Goal: Complete application form

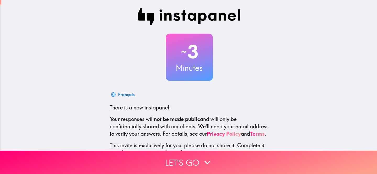
click at [91, 82] on div "~ 3 Minutes Français There is a new instapanel! Your responses will not be made…" at bounding box center [189, 95] width 376 height 191
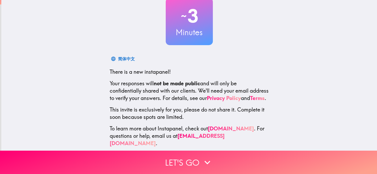
scroll to position [40, 0]
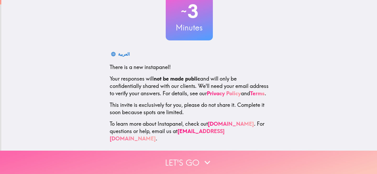
click at [188, 162] on button "Let's go" at bounding box center [188, 161] width 377 height 23
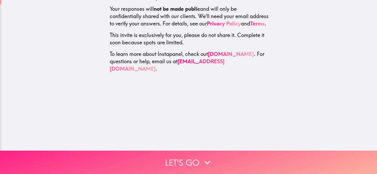
scroll to position [0, 0]
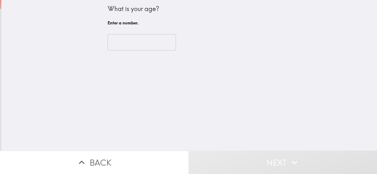
click at [131, 40] on input "number" at bounding box center [142, 42] width 68 height 16
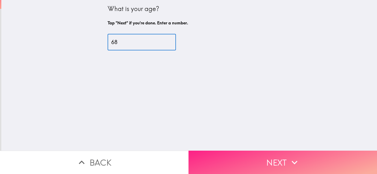
type input "68"
click at [228, 159] on button "Next" at bounding box center [283, 161] width 189 height 23
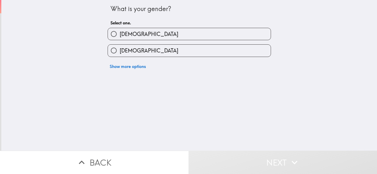
click at [174, 48] on label "[DEMOGRAPHIC_DATA]" at bounding box center [189, 51] width 163 height 12
click at [120, 48] on input "[DEMOGRAPHIC_DATA]" at bounding box center [114, 51] width 12 height 12
radio input "true"
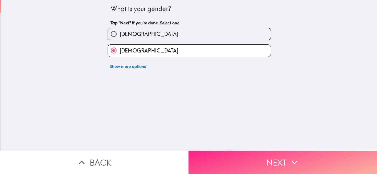
click at [236, 163] on button "Next" at bounding box center [283, 161] width 189 height 23
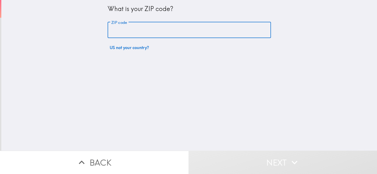
click at [161, 32] on input "ZIP code" at bounding box center [189, 30] width 163 height 16
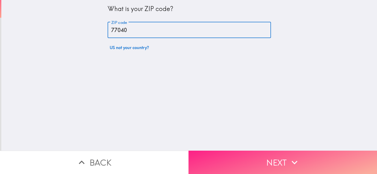
type input "77040"
click at [240, 167] on button "Next" at bounding box center [283, 161] width 189 height 23
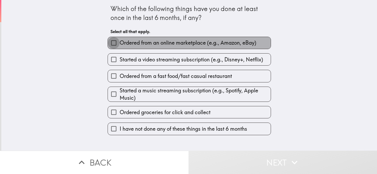
click at [114, 43] on input "Ordered from an online marketplace (e.g., Amazon, eBay)" at bounding box center [114, 43] width 12 height 12
checkbox input "true"
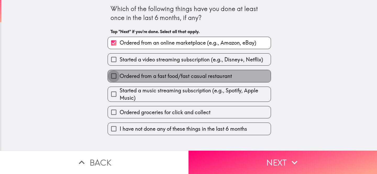
click at [116, 75] on input "Ordered from a fast food/fast casual restaurant" at bounding box center [114, 76] width 12 height 12
checkbox input "true"
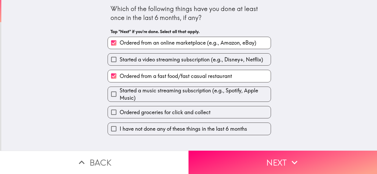
click at [89, 92] on div "Which of the following things have you done at least once in the last 6 months,…" at bounding box center [189, 75] width 376 height 150
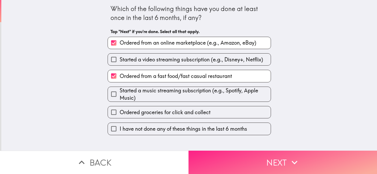
click at [239, 167] on button "Next" at bounding box center [283, 161] width 189 height 23
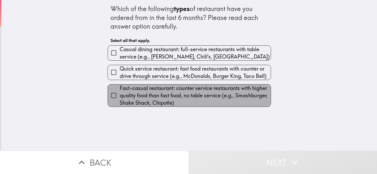
click at [158, 92] on span "Fast-casual restaurant: counter service restaurants with higher quality food th…" at bounding box center [195, 95] width 151 height 22
click at [120, 92] on input "Fast-casual restaurant: counter service restaurants with higher quality food th…" at bounding box center [114, 95] width 12 height 12
checkbox input "true"
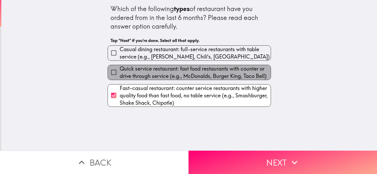
click at [159, 74] on span "Quick service restaurant: fast food restaurants with counter or drive through s…" at bounding box center [195, 72] width 151 height 15
click at [120, 74] on input "Quick service restaurant: fast food restaurants with counter or drive through s…" at bounding box center [114, 72] width 12 height 12
checkbox input "true"
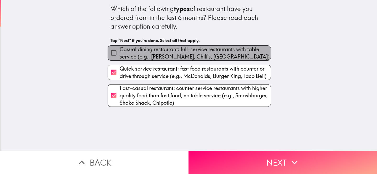
click at [157, 51] on span "Casual dining restaurant: full-service restaurants with table service (e.g., [P…" at bounding box center [195, 53] width 151 height 15
click at [120, 51] on input "Casual dining restaurant: full-service restaurants with table service (e.g., [P…" at bounding box center [114, 53] width 12 height 12
checkbox input "true"
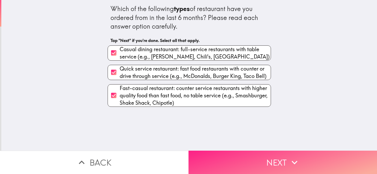
click at [233, 160] on button "Next" at bounding box center [283, 161] width 189 height 23
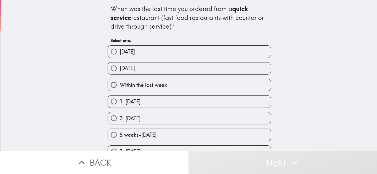
click at [202, 102] on label "1-[DATE]" at bounding box center [189, 101] width 163 height 12
click at [120, 102] on input "1-[DATE]" at bounding box center [114, 101] width 12 height 12
radio input "true"
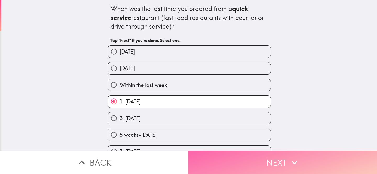
click at [222, 161] on button "Next" at bounding box center [283, 161] width 189 height 23
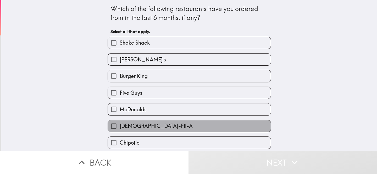
click at [205, 127] on label "[DEMOGRAPHIC_DATA]-Fil-A" at bounding box center [189, 126] width 163 height 12
click at [120, 127] on input "[DEMOGRAPHIC_DATA]-Fil-A" at bounding box center [114, 126] width 12 height 12
checkbox input "true"
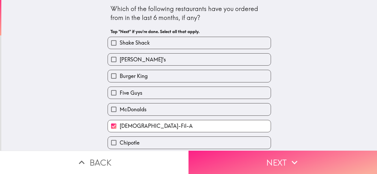
click at [221, 161] on button "Next" at bounding box center [283, 161] width 189 height 23
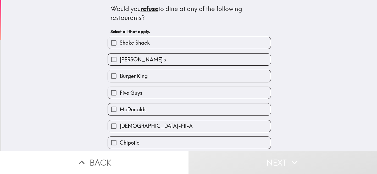
click at [283, 127] on div "Would you refuse to dine at any of the following restaurants? Select all that a…" at bounding box center [189, 75] width 376 height 150
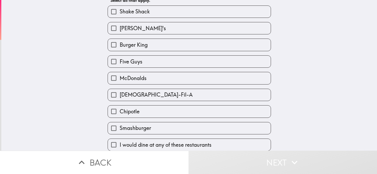
scroll to position [34, 0]
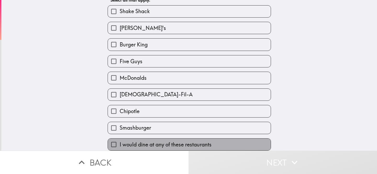
click at [259, 143] on label "I would dine at any of these restaurants" at bounding box center [189, 144] width 163 height 12
click at [120, 143] on input "I would dine at any of these restaurants" at bounding box center [114, 144] width 12 height 12
checkbox input "true"
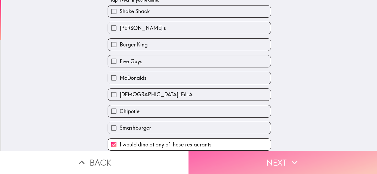
click at [256, 160] on button "Next" at bounding box center [283, 161] width 189 height 23
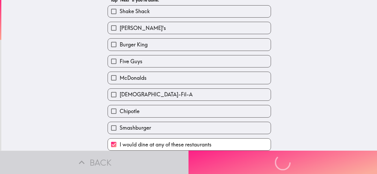
scroll to position [0, 0]
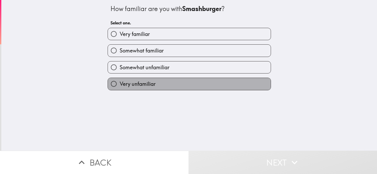
click at [221, 85] on label "Very unfamiliar" at bounding box center [189, 84] width 163 height 12
click at [120, 85] on input "Very unfamiliar" at bounding box center [114, 84] width 12 height 12
radio input "true"
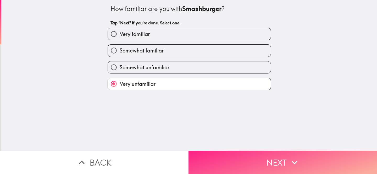
click at [239, 160] on button "Next" at bounding box center [283, 161] width 189 height 23
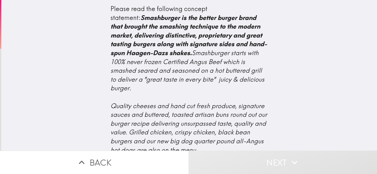
click at [94, 98] on div "Please read the following concept statement: Smashburger is the better burger b…" at bounding box center [189, 75] width 376 height 150
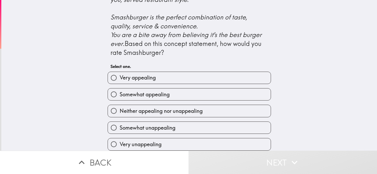
scroll to position [239, 0]
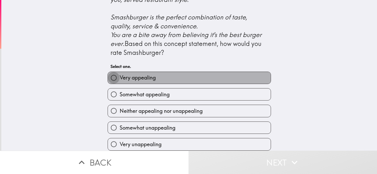
click at [114, 77] on input "Very appealing" at bounding box center [114, 78] width 12 height 12
radio input "true"
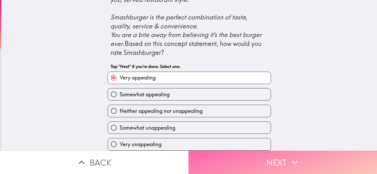
click at [223, 160] on button "Next" at bounding box center [283, 161] width 189 height 23
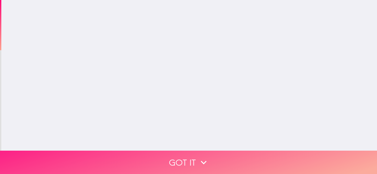
scroll to position [0, 0]
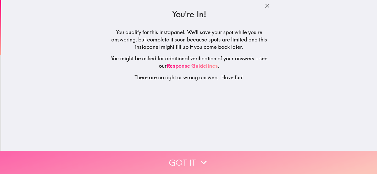
click at [223, 160] on button "Got it" at bounding box center [188, 161] width 377 height 23
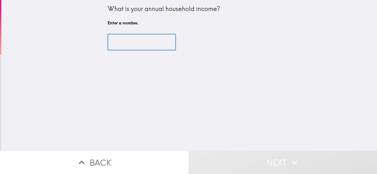
click at [135, 44] on input "number" at bounding box center [142, 42] width 68 height 16
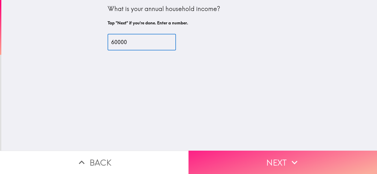
type input "60000"
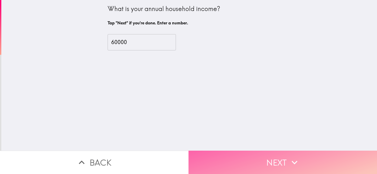
click at [221, 161] on button "Next" at bounding box center [283, 161] width 189 height 23
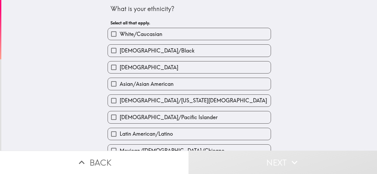
click at [176, 34] on label "White/Caucasian" at bounding box center [189, 34] width 163 height 12
click at [120, 34] on input "White/Caucasian" at bounding box center [114, 34] width 12 height 12
checkbox input "true"
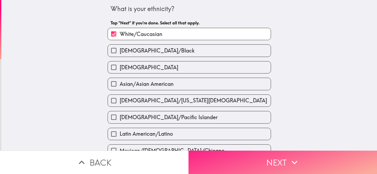
click at [235, 162] on button "Next" at bounding box center [283, 161] width 189 height 23
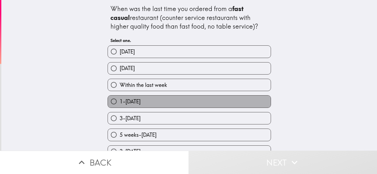
click at [210, 102] on label "1-[DATE]" at bounding box center [189, 101] width 163 height 12
click at [120, 102] on input "1-[DATE]" at bounding box center [114, 101] width 12 height 12
radio input "true"
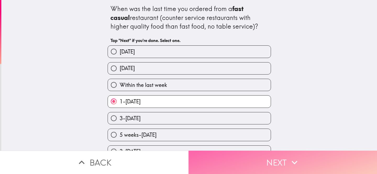
click at [234, 162] on button "Next" at bounding box center [283, 161] width 189 height 23
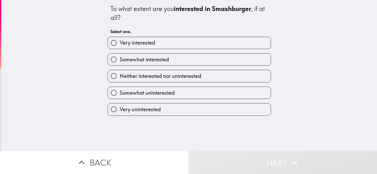
click at [199, 45] on label "Very interested" at bounding box center [189, 43] width 163 height 12
click at [120, 45] on input "Very interested" at bounding box center [114, 43] width 12 height 12
radio input "true"
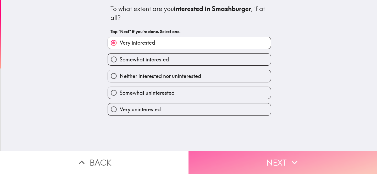
click at [243, 161] on button "Next" at bounding box center [283, 161] width 189 height 23
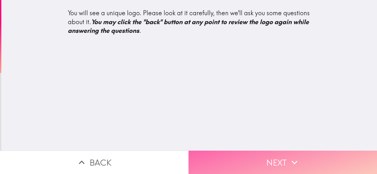
click at [243, 161] on button "Next" at bounding box center [283, 161] width 189 height 23
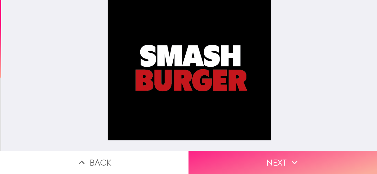
click at [243, 161] on button "Next" at bounding box center [283, 161] width 189 height 23
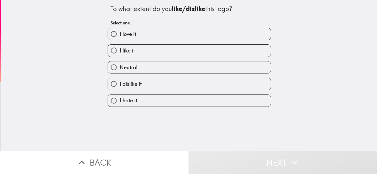
click at [200, 51] on label "I like it" at bounding box center [189, 51] width 163 height 12
click at [120, 51] on input "I like it" at bounding box center [114, 51] width 12 height 12
radio input "true"
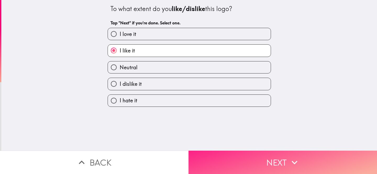
click at [243, 161] on button "Next" at bounding box center [283, 161] width 189 height 23
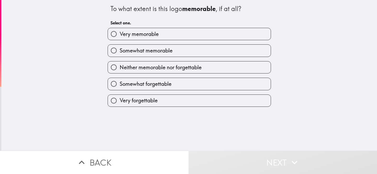
click at [208, 49] on label "Somewhat memorable" at bounding box center [189, 51] width 163 height 12
click at [120, 49] on input "Somewhat memorable" at bounding box center [114, 51] width 12 height 12
radio input "true"
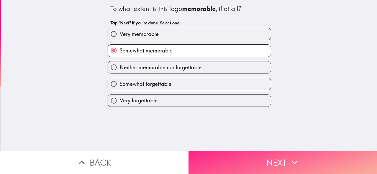
click at [241, 160] on button "Next" at bounding box center [283, 161] width 189 height 23
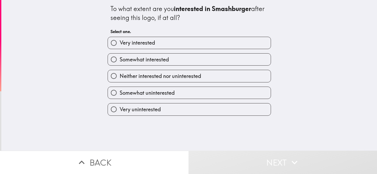
click at [211, 59] on label "Somewhat interested" at bounding box center [189, 59] width 163 height 12
click at [120, 59] on input "Somewhat interested" at bounding box center [114, 59] width 12 height 12
radio input "true"
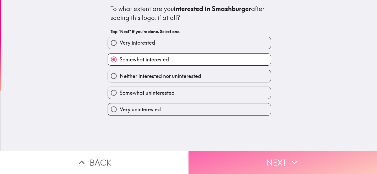
click at [228, 161] on button "Next" at bounding box center [283, 161] width 189 height 23
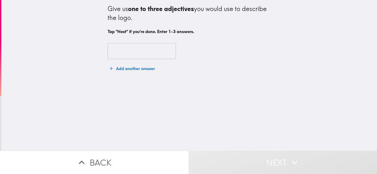
click at [153, 53] on input "text" at bounding box center [142, 51] width 68 height 16
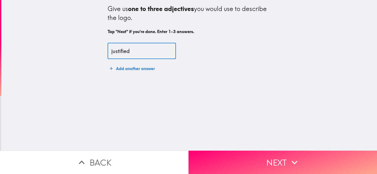
type input "justified"
click at [149, 68] on button "Add another answer" at bounding box center [133, 68] width 50 height 10
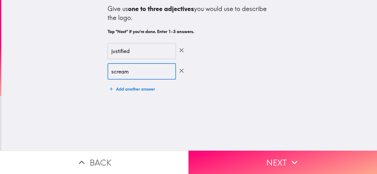
type input "scream"
click at [143, 88] on button "Add another answer" at bounding box center [133, 89] width 50 height 10
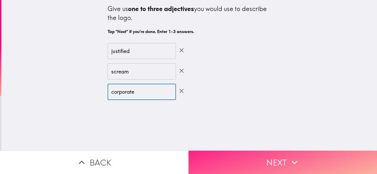
type input "corporate"
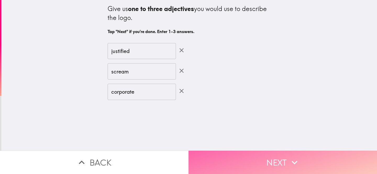
click at [281, 157] on button "Next" at bounding box center [283, 161] width 189 height 23
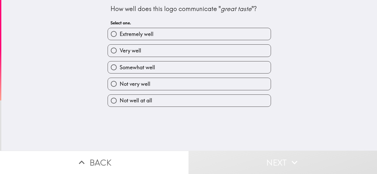
click at [226, 85] on label "Not very well" at bounding box center [189, 84] width 163 height 12
click at [120, 85] on input "Not very well" at bounding box center [114, 84] width 12 height 12
radio input "true"
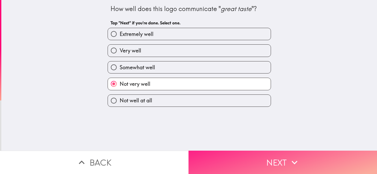
click at [246, 158] on button "Next" at bounding box center [283, 161] width 189 height 23
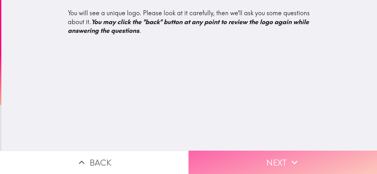
click at [245, 161] on button "Next" at bounding box center [283, 161] width 189 height 23
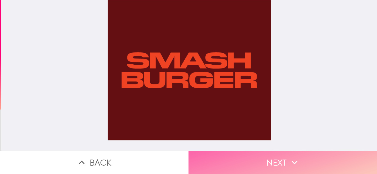
click at [245, 161] on button "Next" at bounding box center [283, 161] width 189 height 23
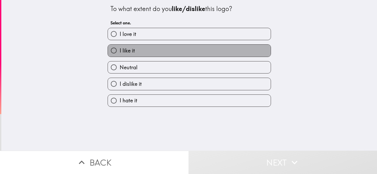
click at [215, 51] on label "I like it" at bounding box center [189, 51] width 163 height 12
click at [120, 51] on input "I like it" at bounding box center [114, 51] width 12 height 12
radio input "true"
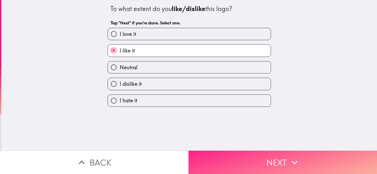
click at [250, 160] on button "Next" at bounding box center [283, 161] width 189 height 23
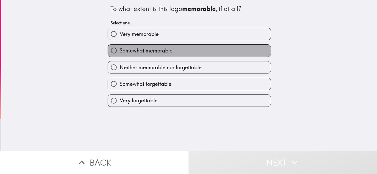
click at [216, 50] on label "Somewhat memorable" at bounding box center [189, 51] width 163 height 12
click at [120, 50] on input "Somewhat memorable" at bounding box center [114, 51] width 12 height 12
radio input "true"
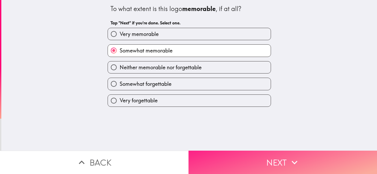
click at [253, 160] on button "Next" at bounding box center [283, 161] width 189 height 23
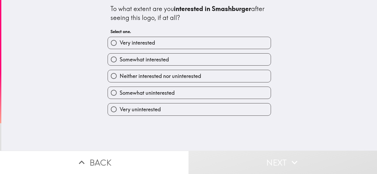
click at [210, 61] on label "Somewhat interested" at bounding box center [189, 59] width 163 height 12
click at [120, 61] on input "Somewhat interested" at bounding box center [114, 59] width 12 height 12
radio input "true"
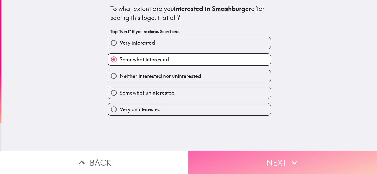
click at [241, 163] on button "Next" at bounding box center [283, 161] width 189 height 23
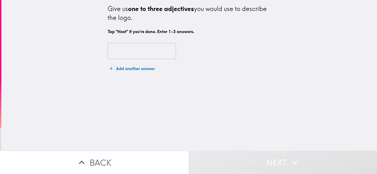
click at [127, 50] on input "text" at bounding box center [142, 51] width 68 height 16
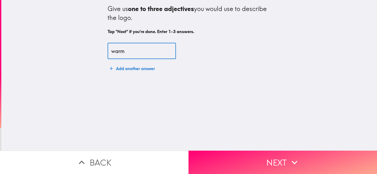
type input "warm"
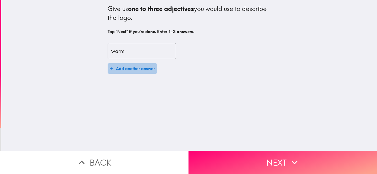
click at [123, 69] on button "Add another answer" at bounding box center [133, 68] width 50 height 10
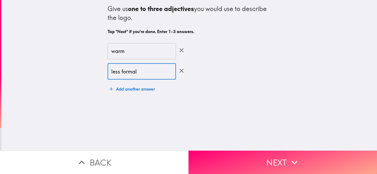
type input "less formal"
click at [141, 87] on button "Add another answer" at bounding box center [133, 89] width 50 height 10
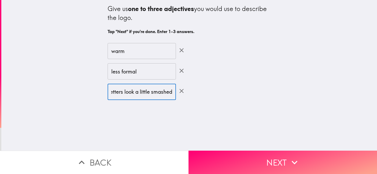
scroll to position [0, 9]
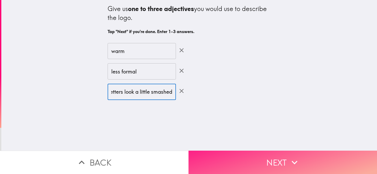
type input "letters look a little smashed"
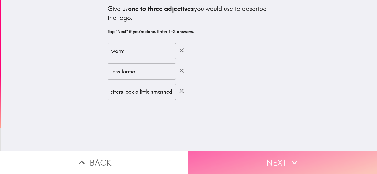
click at [232, 162] on button "Next" at bounding box center [283, 161] width 189 height 23
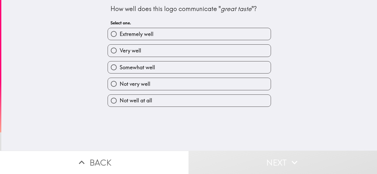
click at [196, 85] on label "Not very well" at bounding box center [189, 84] width 163 height 12
click at [120, 85] on input "Not very well" at bounding box center [114, 84] width 12 height 12
radio input "true"
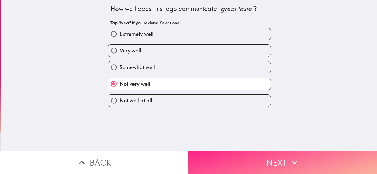
click at [238, 168] on button "Next" at bounding box center [283, 161] width 189 height 23
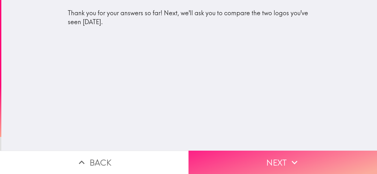
click at [238, 163] on button "Next" at bounding box center [283, 161] width 189 height 23
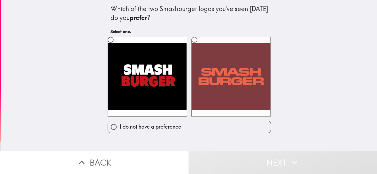
click at [233, 80] on label at bounding box center [231, 77] width 80 height 80
click at [200, 46] on input "radio" at bounding box center [195, 40] width 12 height 12
radio input "true"
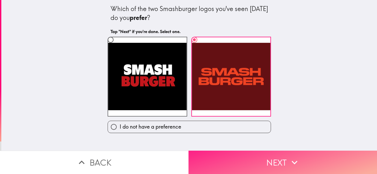
click at [240, 159] on button "Next" at bounding box center [283, 161] width 189 height 23
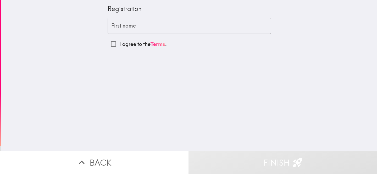
click at [172, 29] on input "First name" at bounding box center [189, 26] width 163 height 16
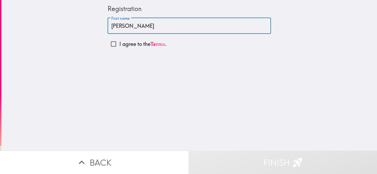
drag, startPoint x: 112, startPoint y: 27, endPoint x: 107, endPoint y: 27, distance: 5.0
click at [107, 27] on div "Registration First name [PERSON_NAME] First name I agree to the Terms ." at bounding box center [190, 25] width 168 height 50
type input "[PERSON_NAME]"
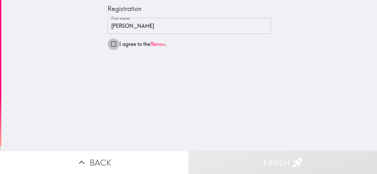
click at [112, 45] on input "I agree to the Terms ." at bounding box center [114, 44] width 12 height 12
checkbox input "true"
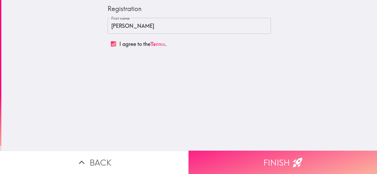
click at [219, 158] on button "Finish" at bounding box center [283, 161] width 189 height 23
